Goal: Task Accomplishment & Management: Manage account settings

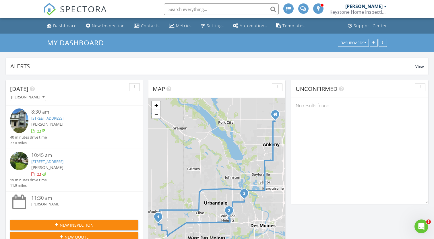
scroll to position [782, 435]
click at [64, 119] on link "2020 S Warrior Ln, Waukee, IA 50263" at bounding box center [47, 118] width 32 height 5
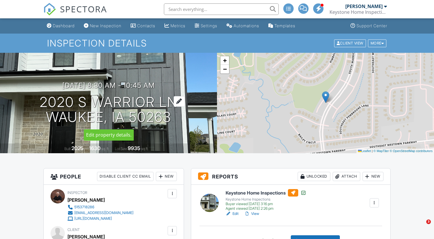
click at [181, 100] on div at bounding box center [179, 101] width 11 height 11
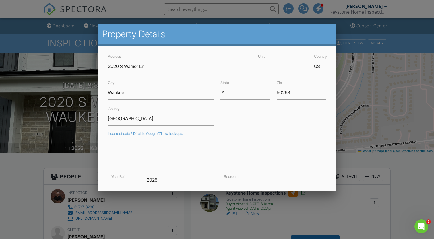
click at [34, 170] on div at bounding box center [217, 120] width 434 height 299
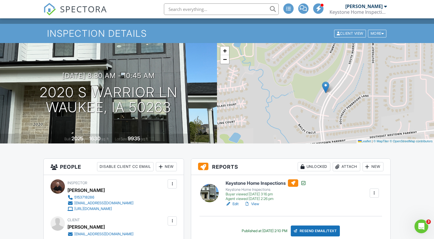
scroll to position [12, 0]
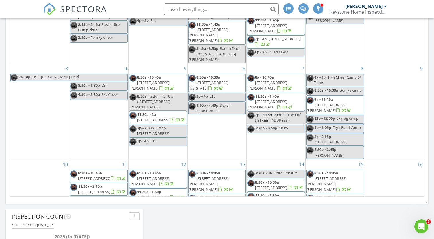
click at [199, 1] on li at bounding box center [219, 9] width 123 height 18
click at [199, 7] on input "text" at bounding box center [221, 8] width 115 height 11
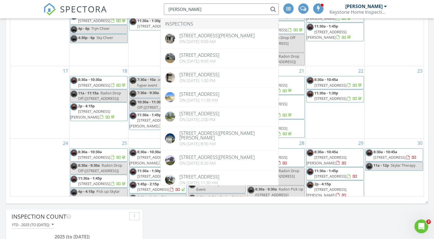
scroll to position [177, 0]
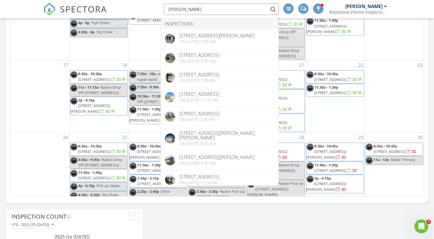
type input "sherlynn"
click at [353, 224] on div "Today Andrew Cowden 8:30 am 2020 S Warrior Ln, Waukee, IA 50263 Andrew Cowden 4…" at bounding box center [217, 135] width 434 height 782
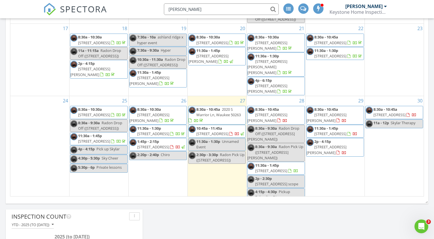
scroll to position [268, 0]
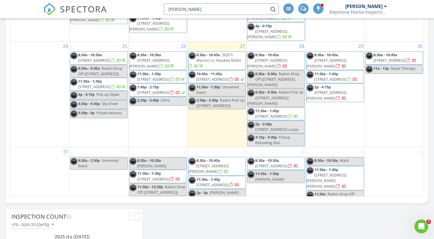
click at [216, 177] on span "11:30a - 1:45p" at bounding box center [209, 179] width 24 height 5
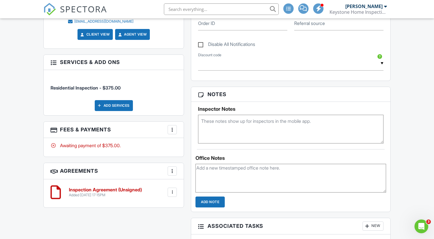
click at [106, 107] on div "Add Services" at bounding box center [114, 105] width 38 height 11
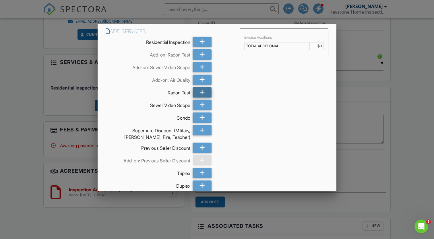
click at [203, 93] on icon at bounding box center [202, 92] width 5 height 10
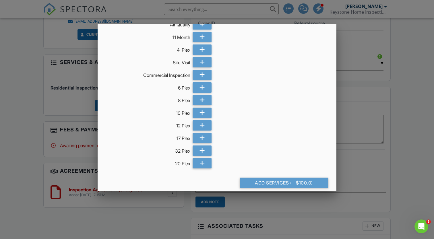
scroll to position [193, 0]
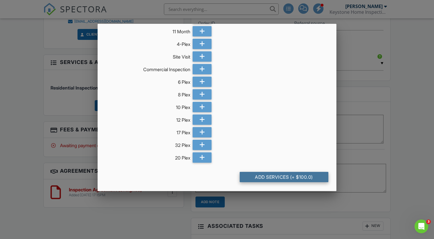
click at [265, 174] on div "Add Services (+ $100.0)" at bounding box center [284, 177] width 89 height 10
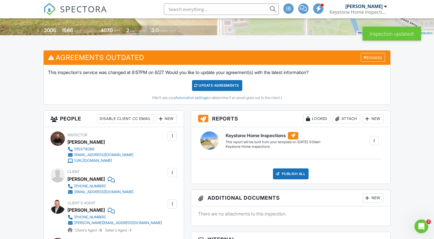
scroll to position [110, 0]
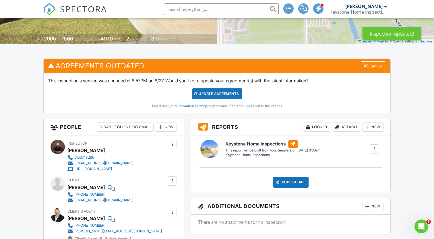
click at [230, 92] on div "Update Agreements" at bounding box center [217, 94] width 50 height 11
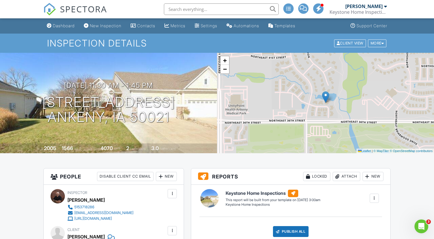
click at [57, 20] on link "SPECTORA" at bounding box center [75, 14] width 64 height 12
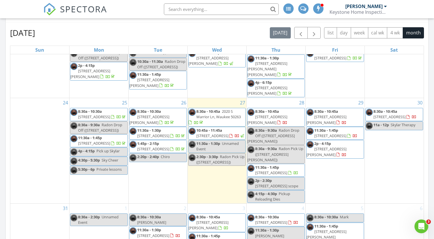
scroll to position [250, 0]
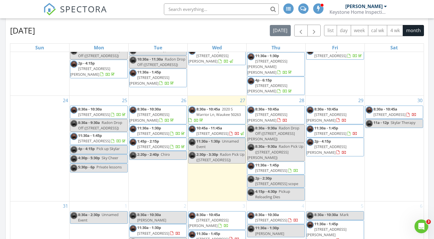
click at [170, 131] on span "2211 E 38th St, Des Moines 50317" at bounding box center [153, 133] width 32 height 5
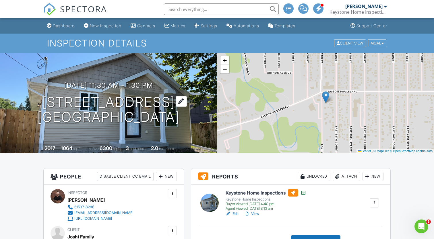
click at [182, 101] on div at bounding box center [181, 101] width 11 height 11
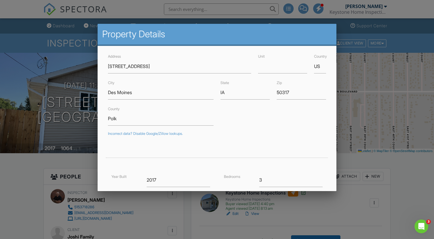
click at [353, 78] on div at bounding box center [217, 120] width 434 height 299
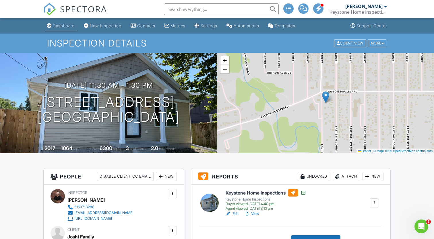
click at [68, 26] on div "Dashboard" at bounding box center [64, 25] width 22 height 5
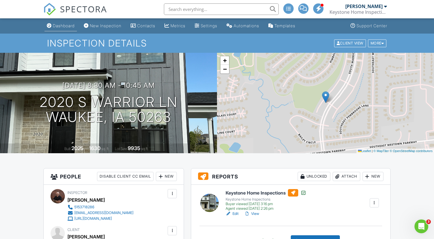
click at [65, 28] on div "Dashboard" at bounding box center [64, 25] width 22 height 5
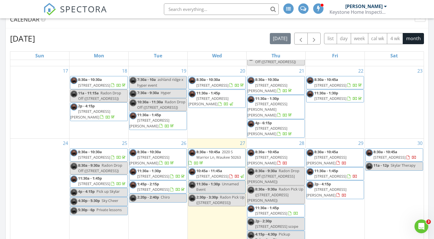
scroll to position [259, 0]
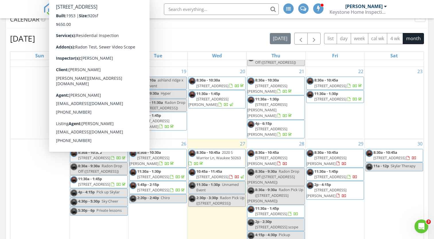
click at [95, 155] on span "8:30a - 10:30a" at bounding box center [90, 152] width 24 height 5
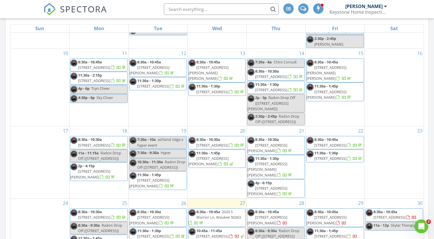
scroll to position [173, 0]
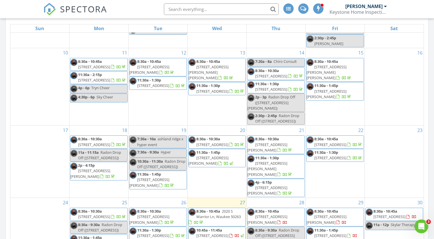
click at [110, 147] on span "1303 NW Shoreline Ct, Ankeny 50023" at bounding box center [94, 144] width 32 height 5
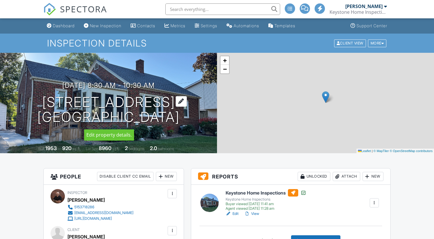
click at [182, 102] on div at bounding box center [181, 101] width 11 height 11
